Goal: Information Seeking & Learning: Learn about a topic

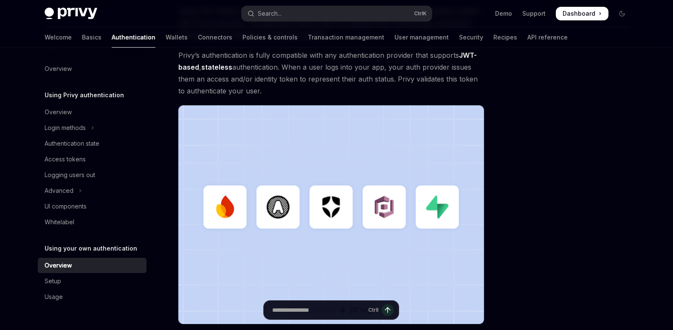
scroll to position [68, 0]
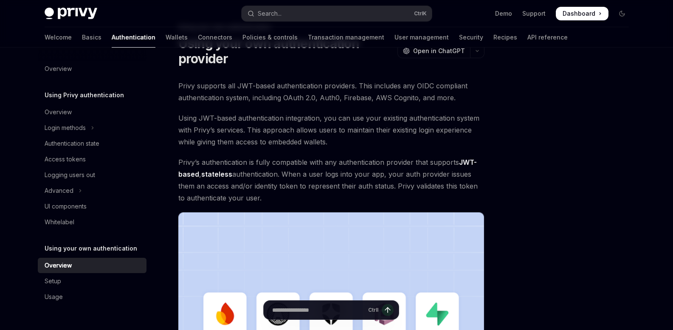
scroll to position [212, 0]
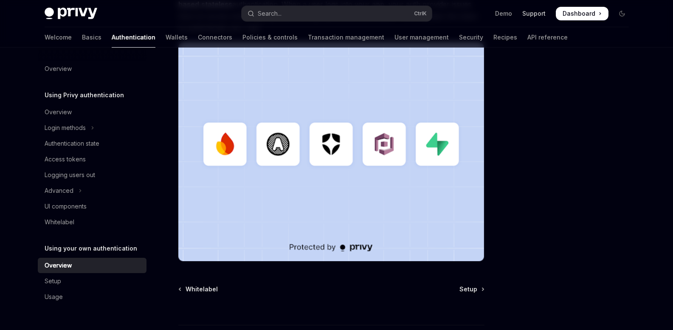
click at [538, 14] on link "Support" at bounding box center [534, 13] width 23 height 8
